Goal: Task Accomplishment & Management: Manage account settings

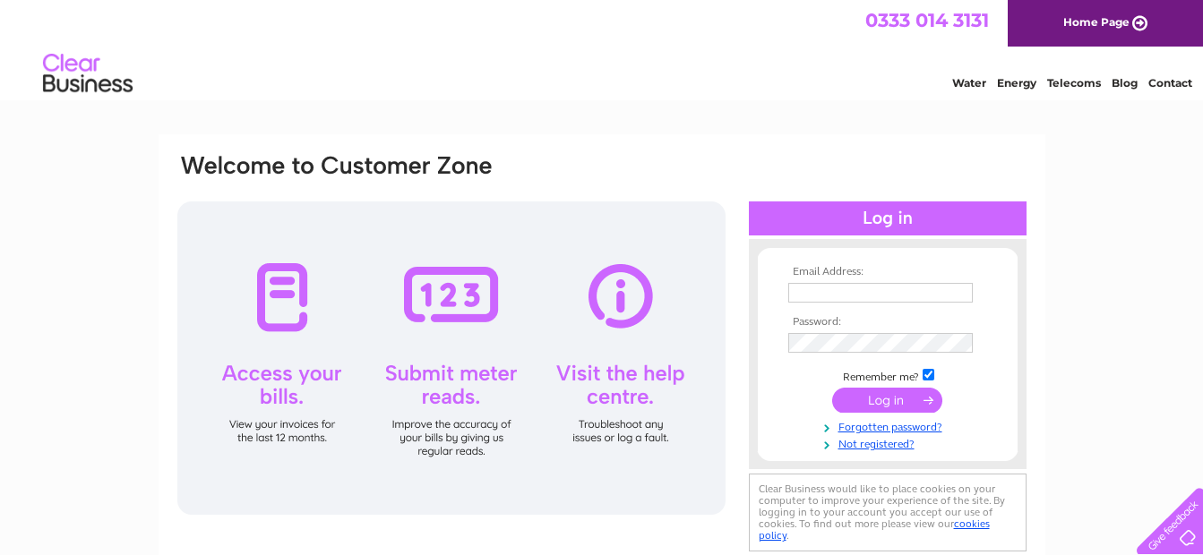
type input "[EMAIL_ADDRESS][DOMAIN_NAME]"
click at [885, 401] on input "submit" at bounding box center [887, 400] width 110 height 25
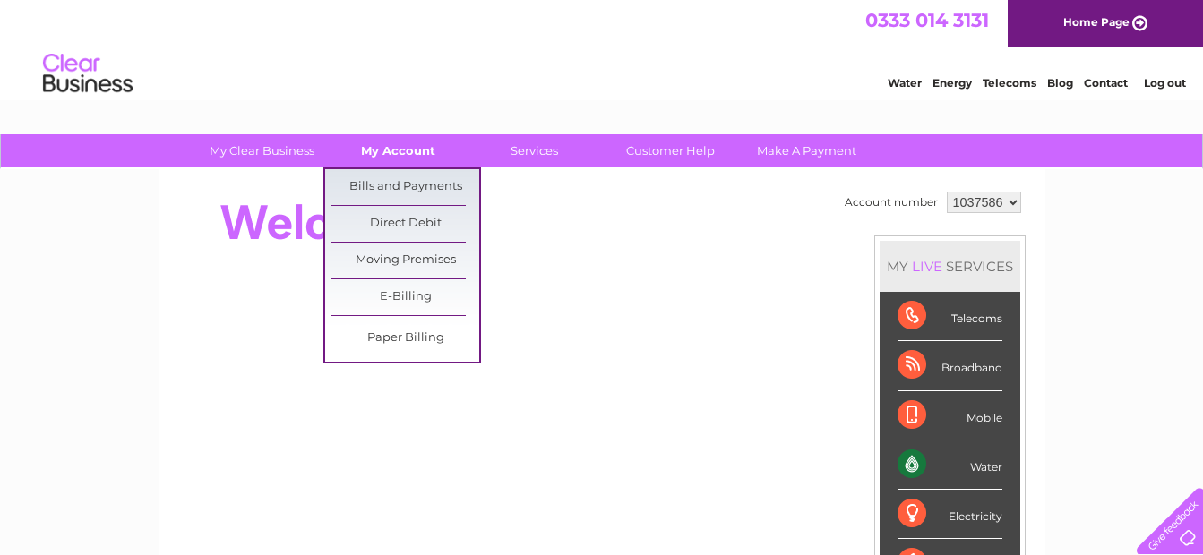
click at [423, 144] on link "My Account" at bounding box center [398, 150] width 148 height 33
click at [426, 186] on link "Bills and Payments" at bounding box center [406, 187] width 148 height 36
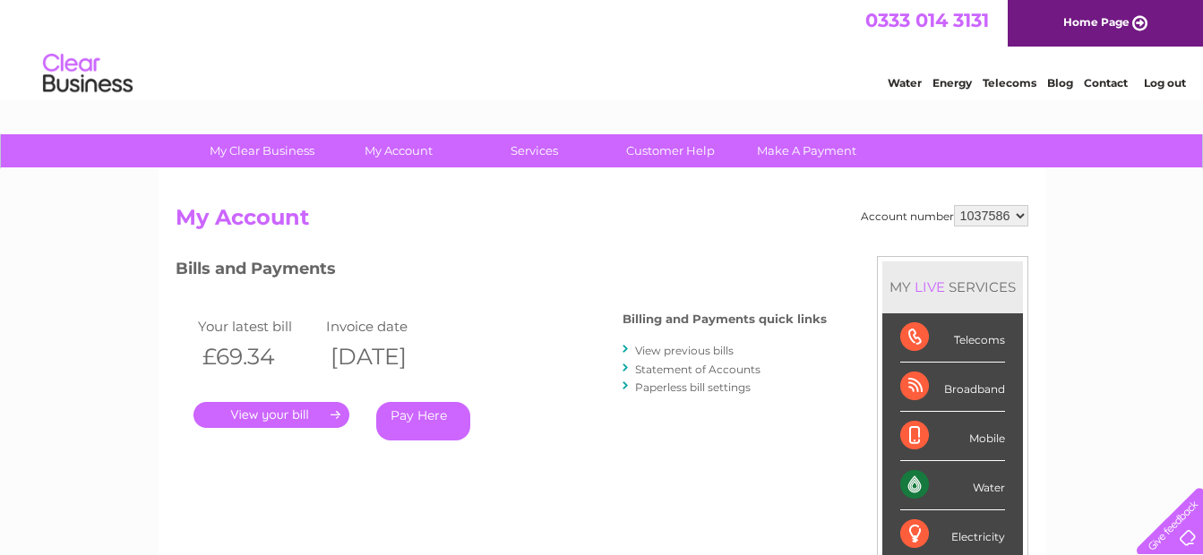
click at [265, 415] on link "." at bounding box center [272, 415] width 156 height 26
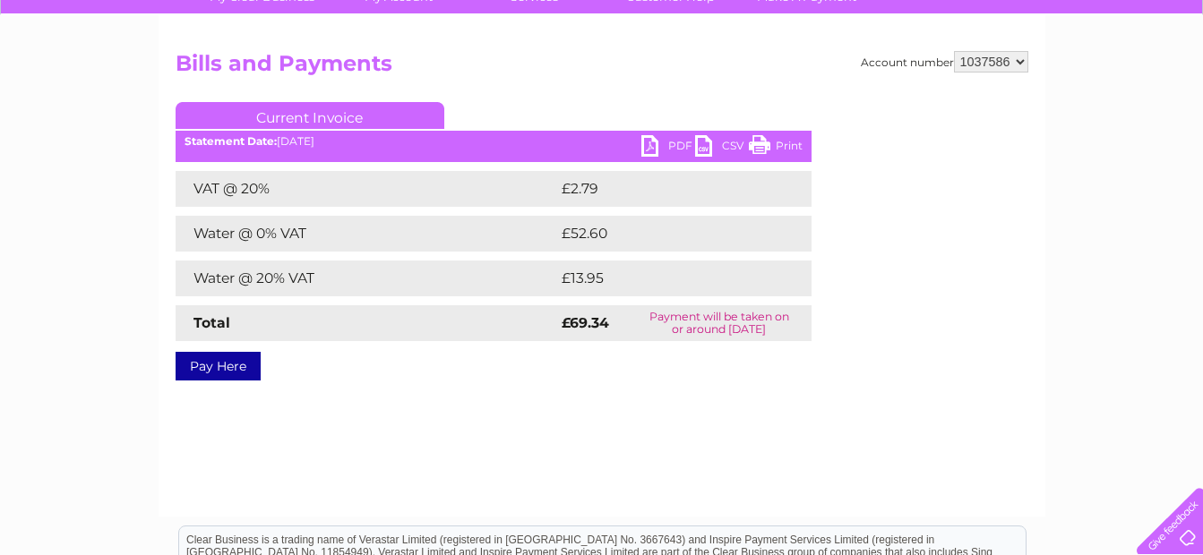
scroll to position [179, 0]
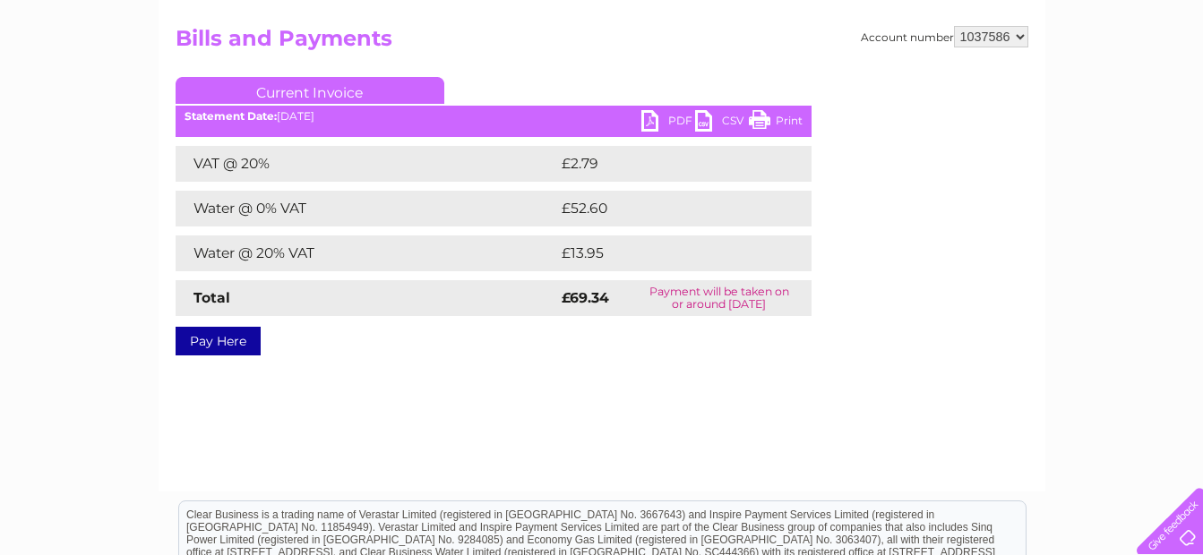
click at [676, 120] on link "PDF" at bounding box center [668, 123] width 54 height 26
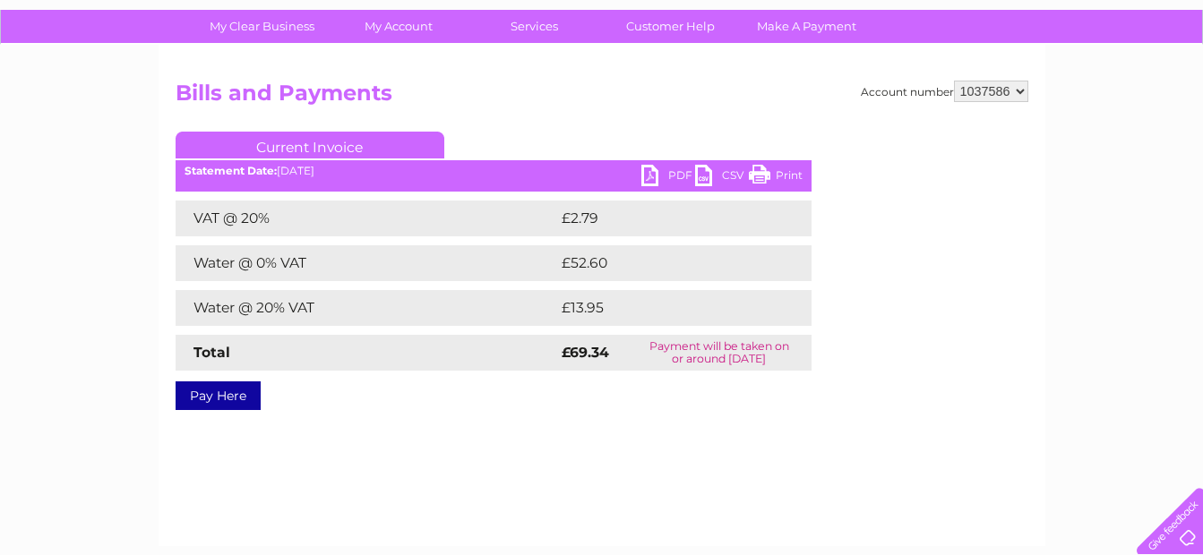
scroll to position [0, 0]
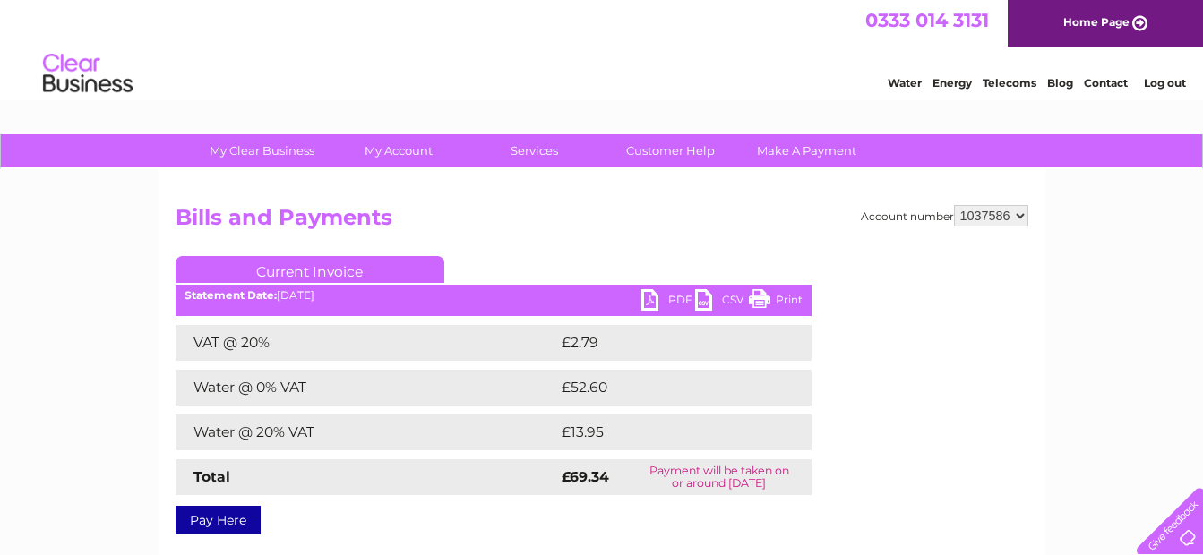
click at [1152, 82] on link "Log out" at bounding box center [1165, 82] width 42 height 13
